Goal: Transaction & Acquisition: Download file/media

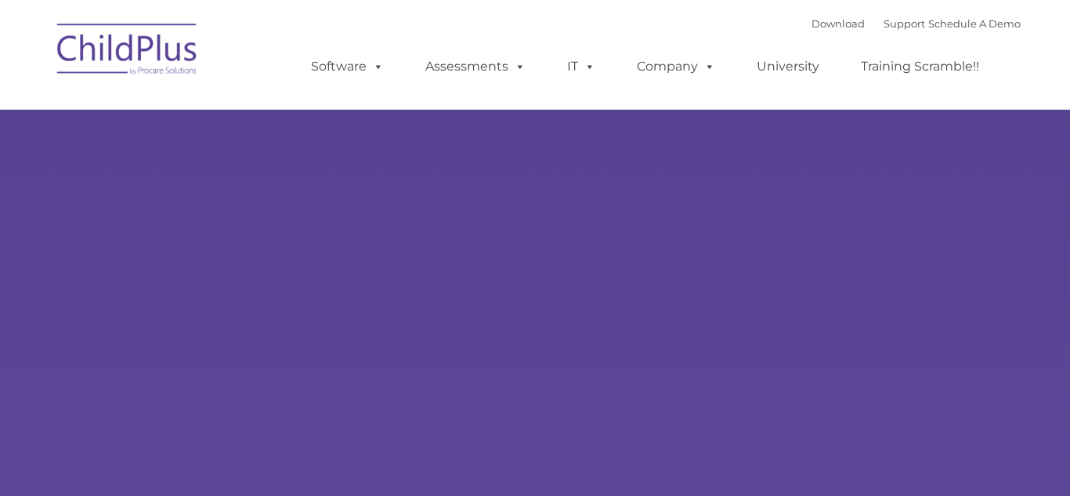
select select "MEDIUM"
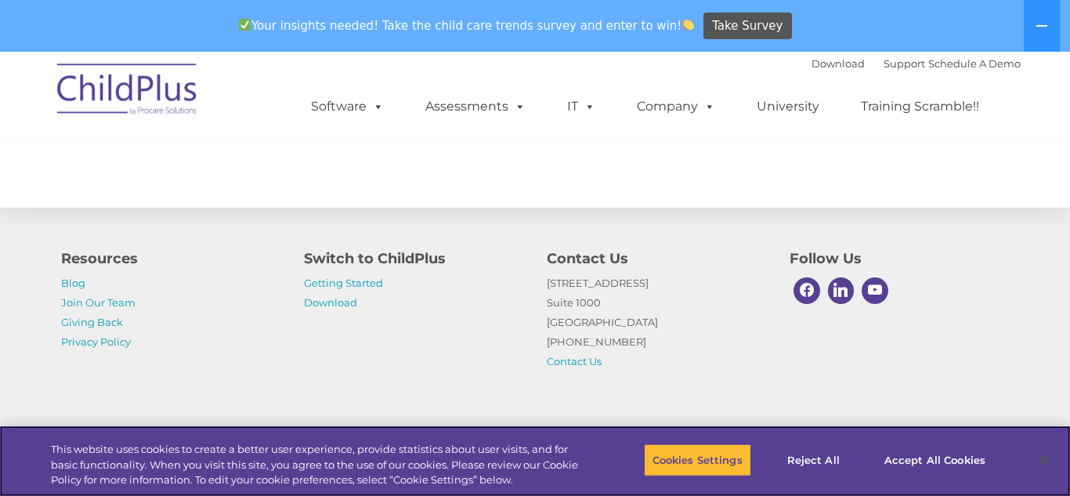
scroll to position [1874, 0]
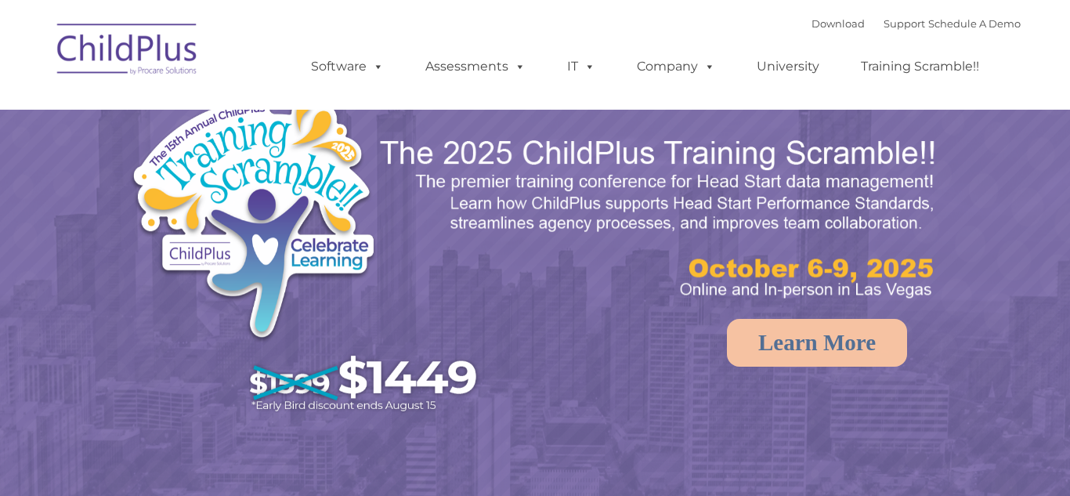
select select "MEDIUM"
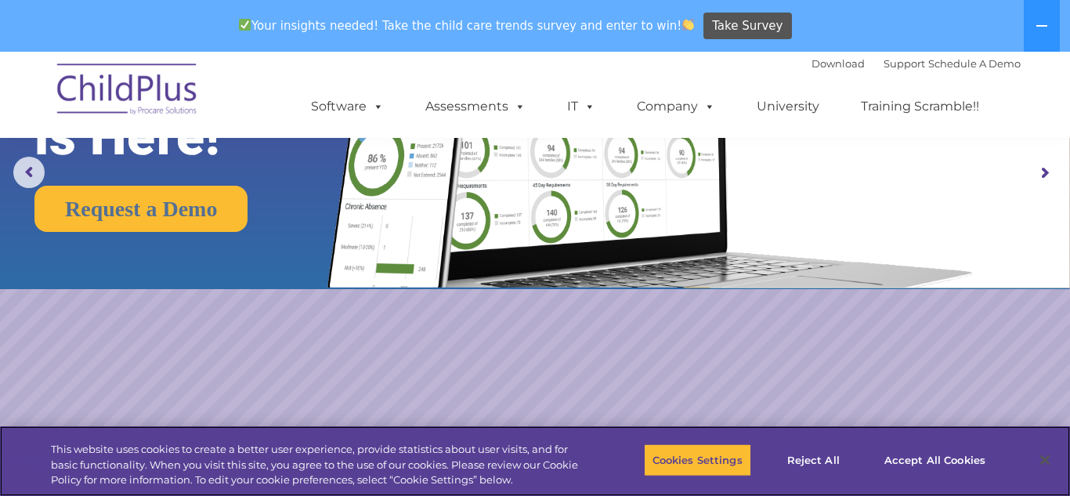
scroll to position [182, 0]
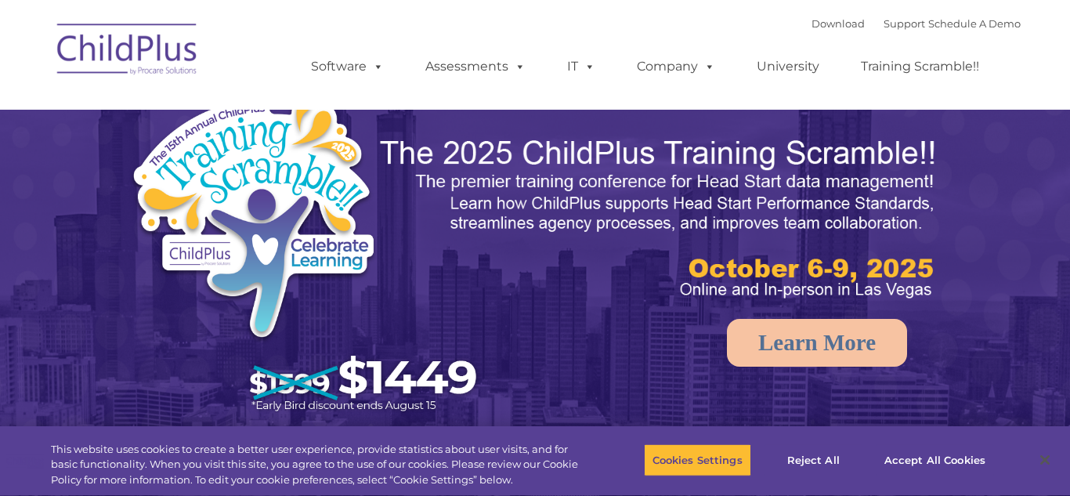
select select "MEDIUM"
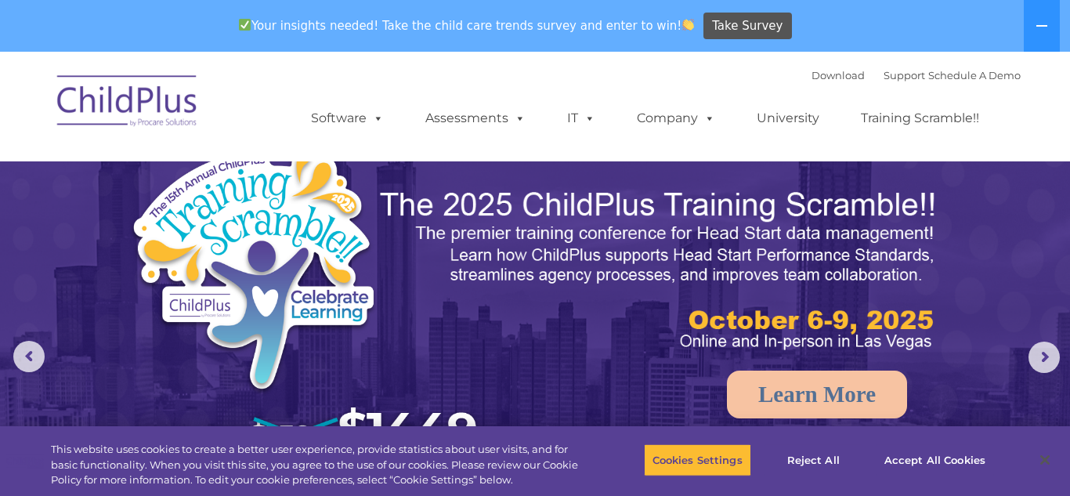
click at [166, 103] on img at bounding box center [127, 103] width 157 height 78
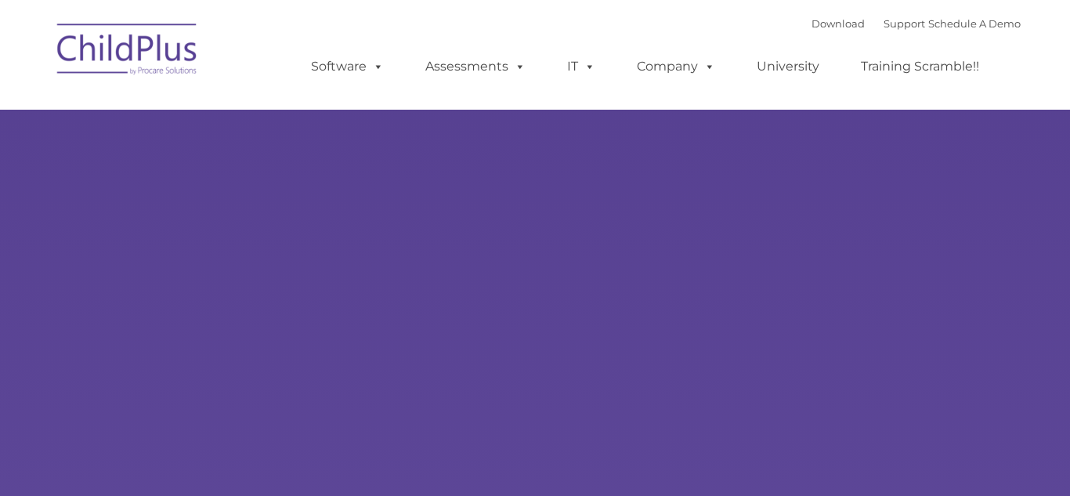
click at [357, 115] on div "Learn More Request a Demo The Future of ChildPlus is Here! Boost your productiv…" at bounding box center [535, 305] width 1070 height 611
type input ""
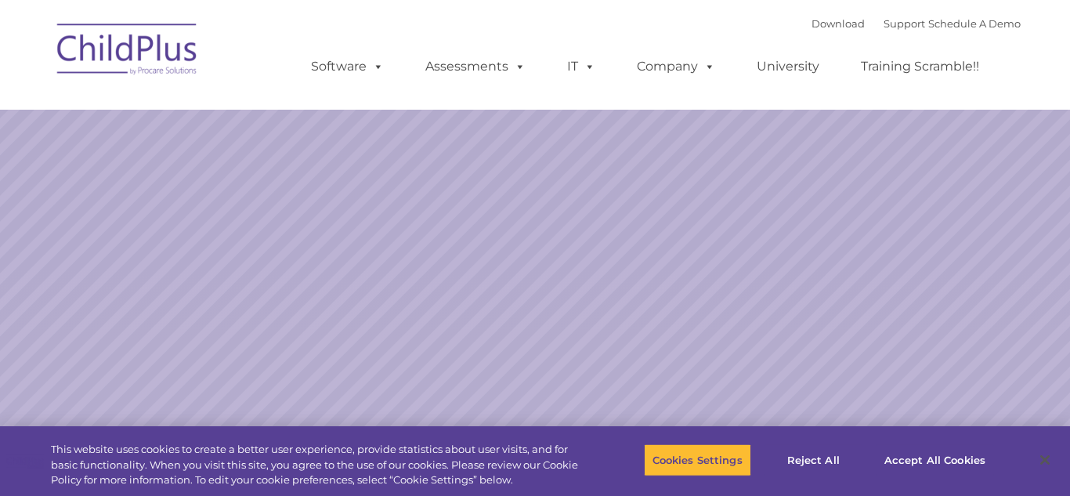
select select "MEDIUM"
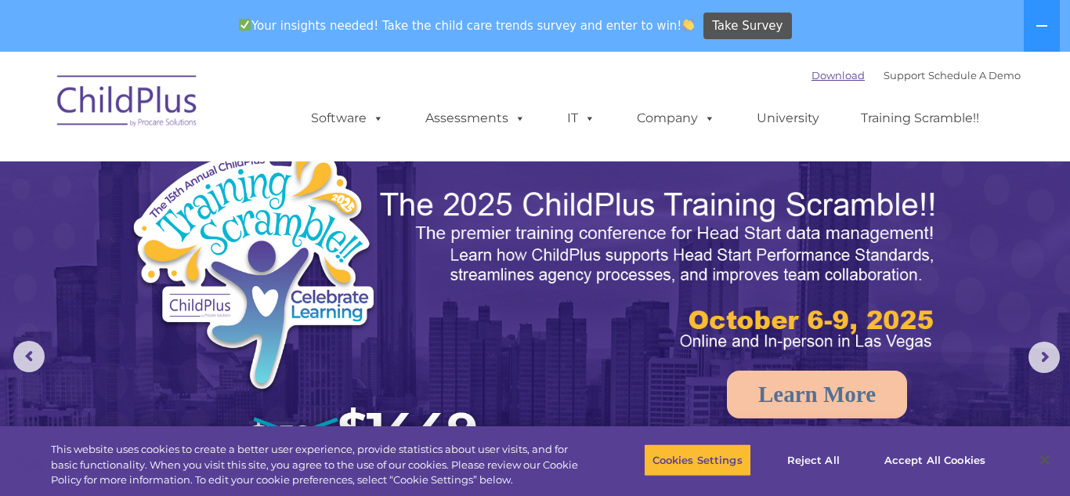
click at [817, 75] on link "Download" at bounding box center [837, 75] width 53 height 13
